Goal: Check status

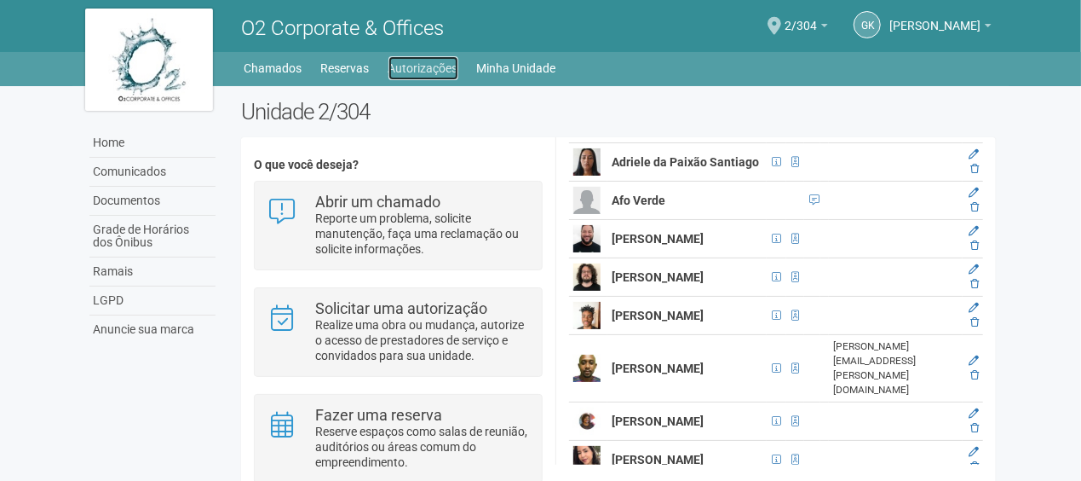
click at [438, 75] on link "Autorizações" at bounding box center [423, 68] width 70 height 24
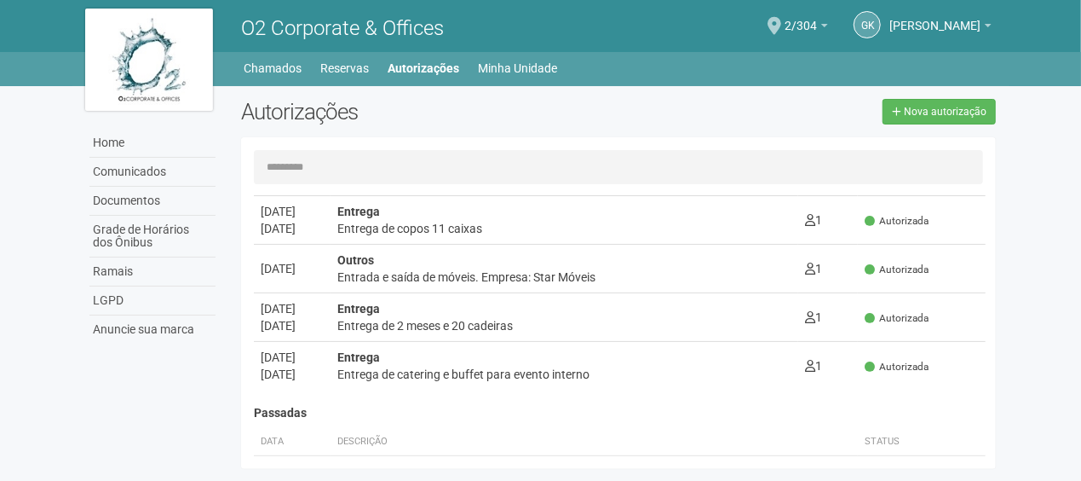
scroll to position [170, 0]
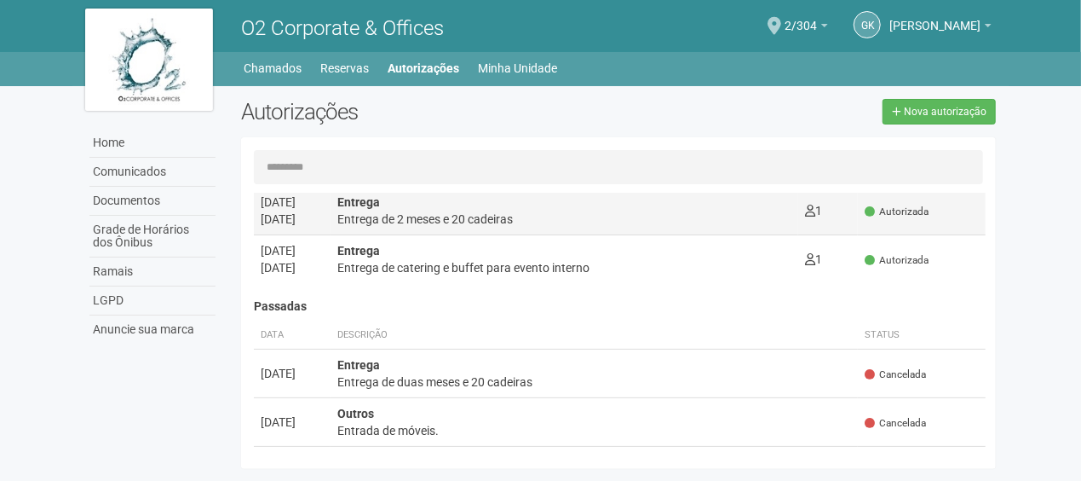
click at [491, 212] on div "Entrega de 2 meses e 20 cadeiras" at bounding box center [564, 218] width 454 height 17
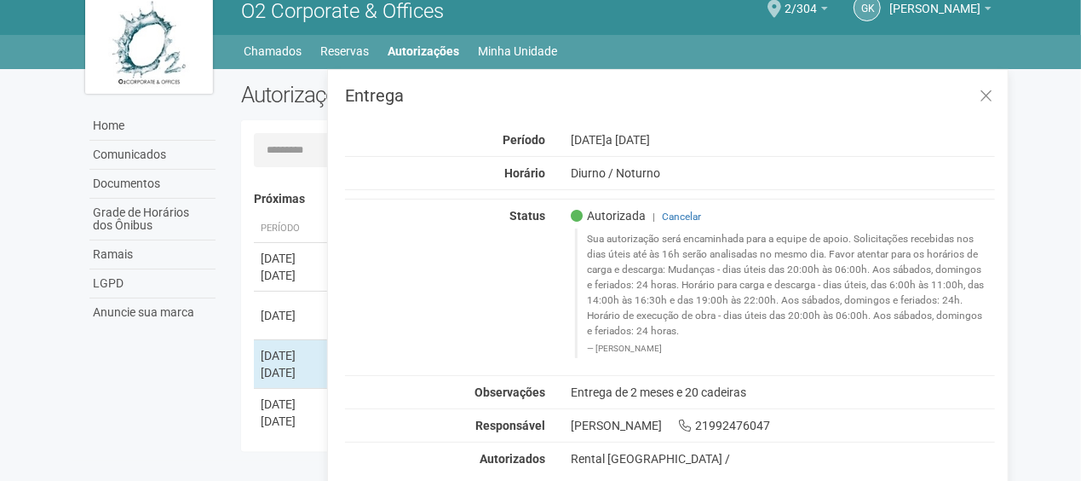
scroll to position [26, 0]
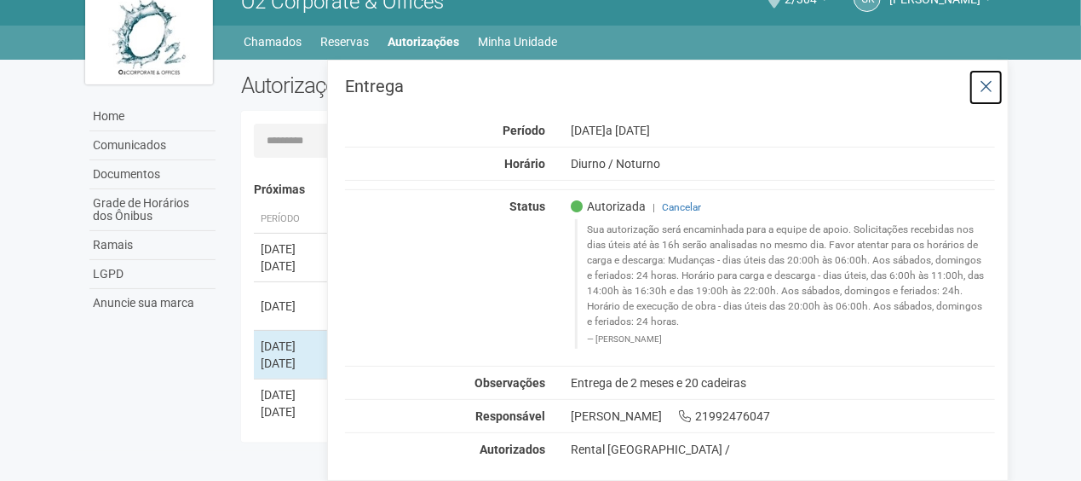
click at [990, 90] on icon at bounding box center [986, 86] width 13 height 17
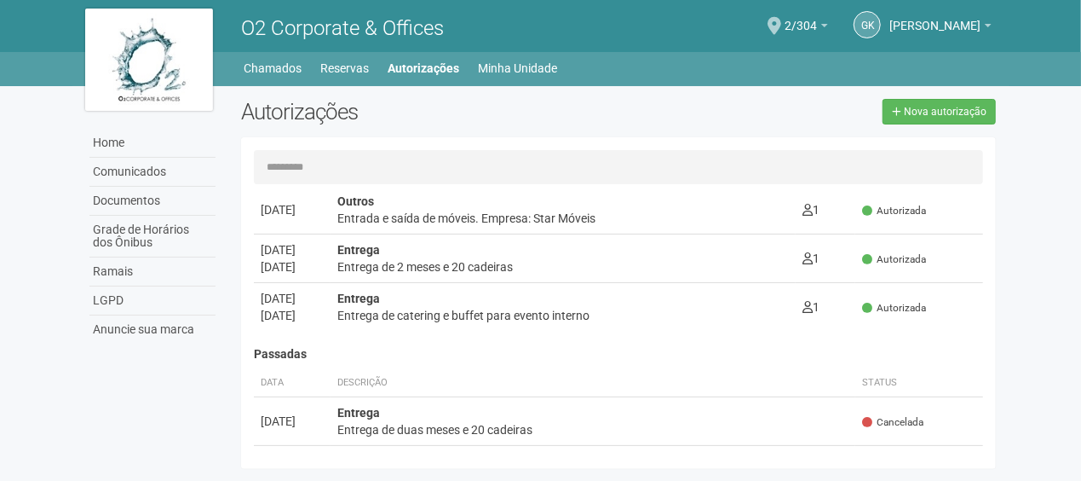
scroll to position [0, 0]
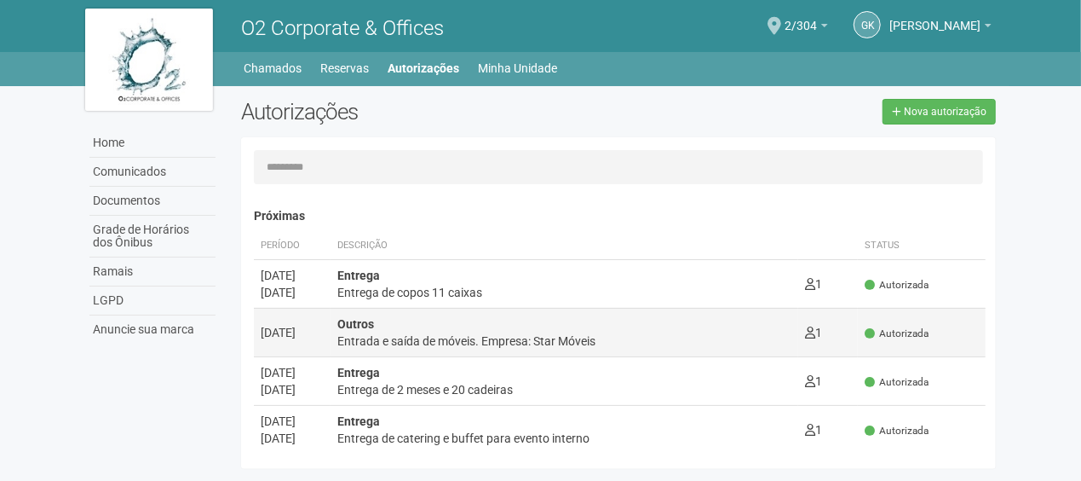
click at [567, 354] on td "Outros Entrada e saída de móveis. Empresa: Star Móveis 1 0" at bounding box center [565, 332] width 468 height 49
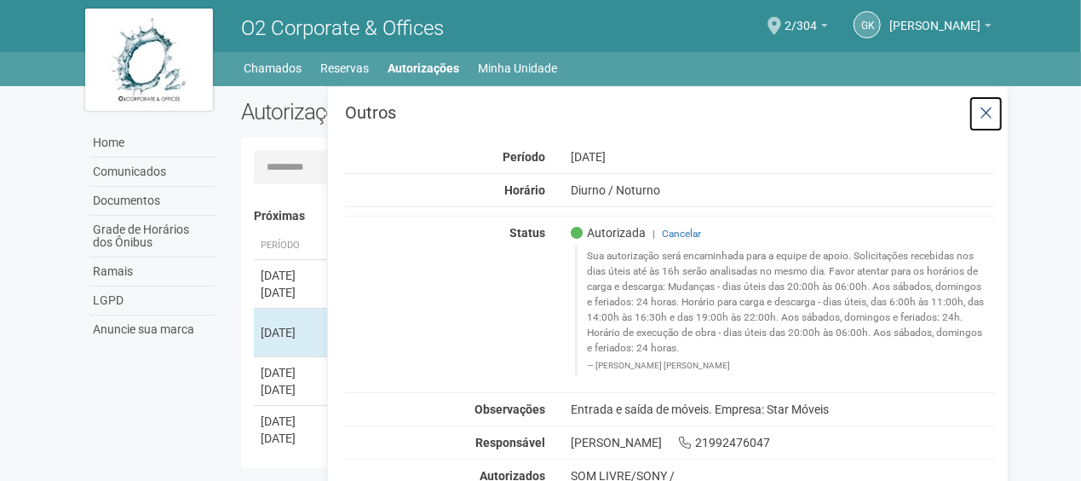
click at [983, 117] on icon at bounding box center [986, 113] width 13 height 17
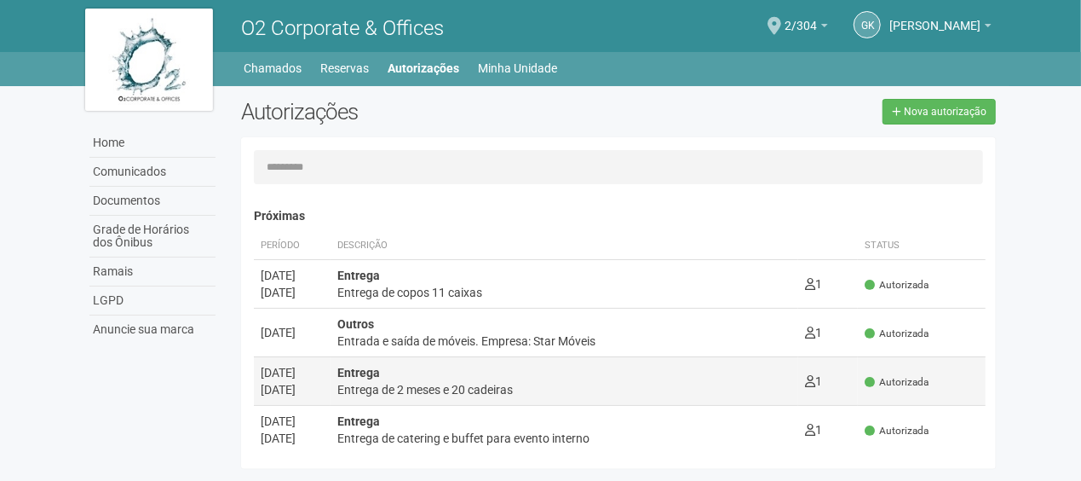
click at [397, 395] on div "Entrega de 2 meses e 20 cadeiras" at bounding box center [564, 389] width 454 height 17
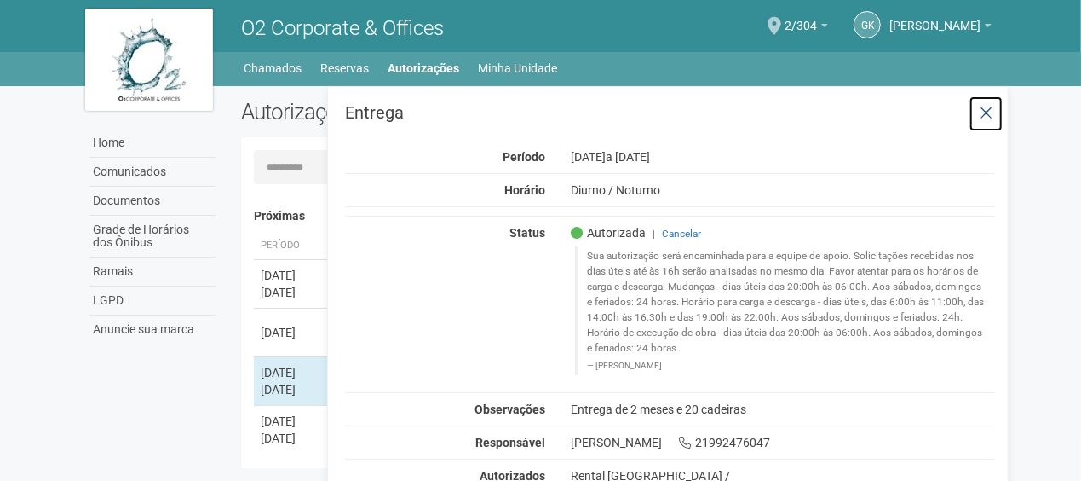
click at [990, 118] on icon at bounding box center [986, 113] width 13 height 17
